Goal: Task Accomplishment & Management: Manage account settings

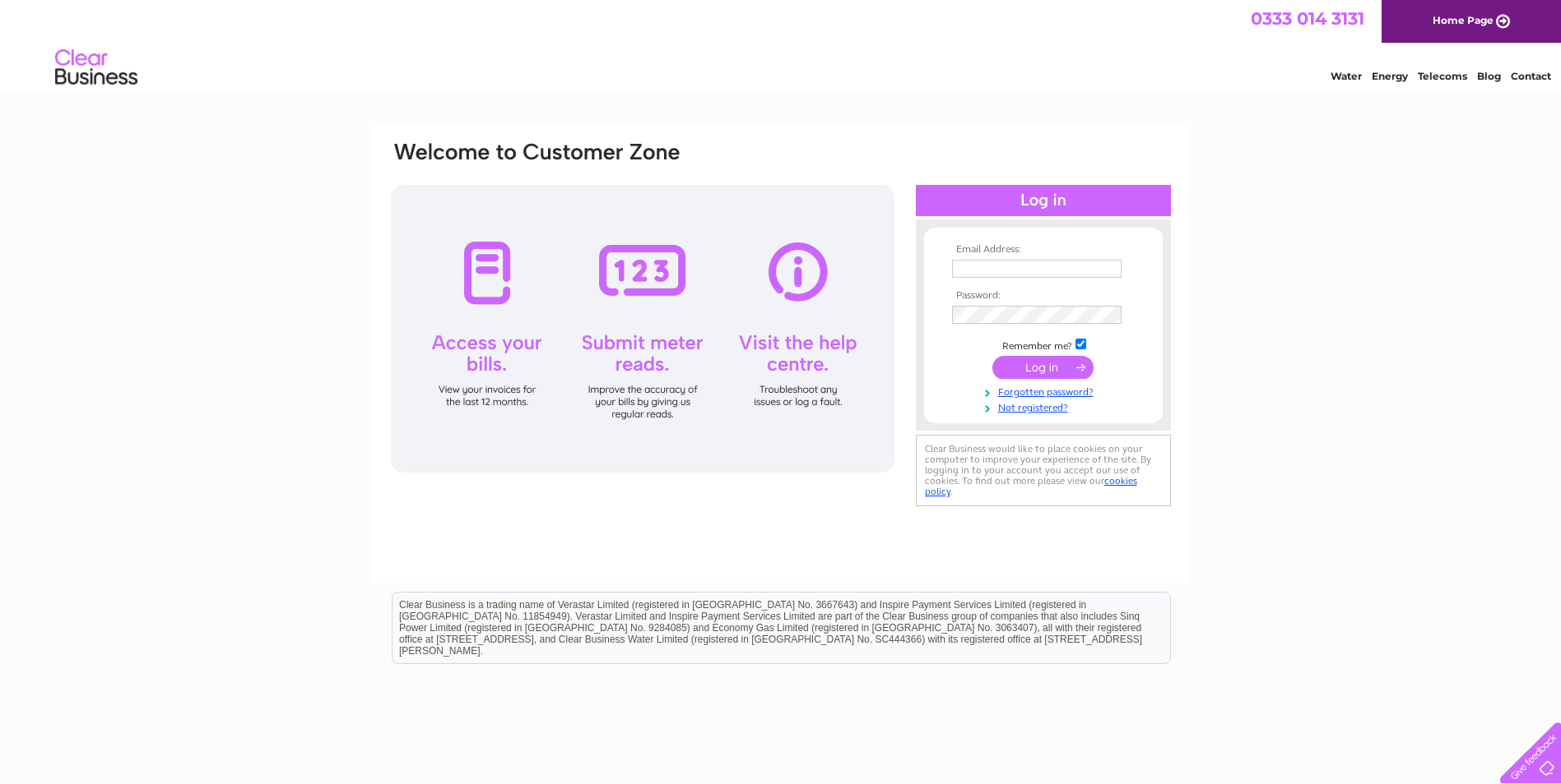
type input "invoice@blairtummock.org.uk"
click at [1045, 368] on input "submit" at bounding box center [1043, 367] width 102 height 23
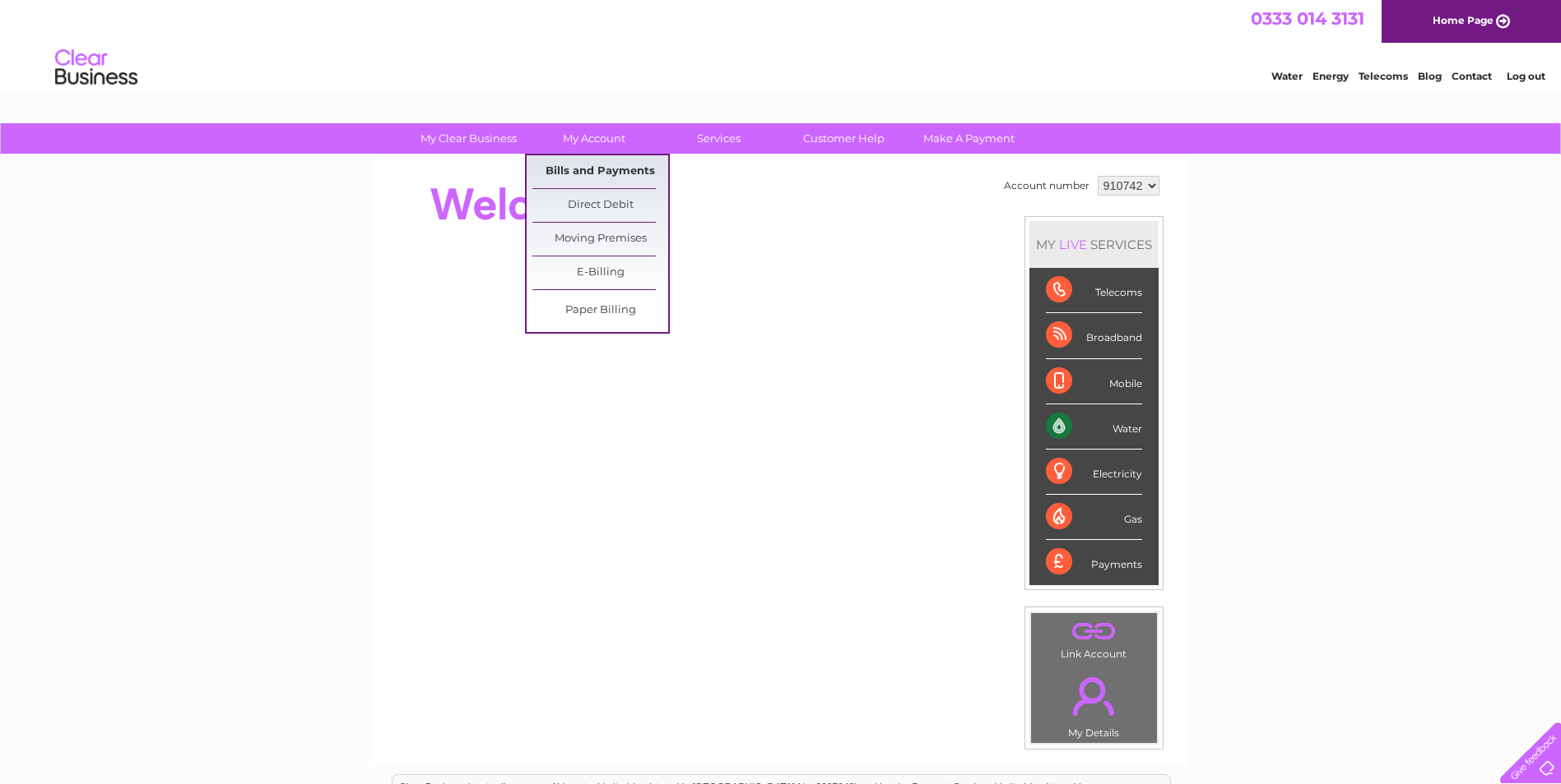
click at [578, 163] on link "Bills and Payments" at bounding box center [600, 172] width 136 height 33
